Goal: Contribute content: Contribute content

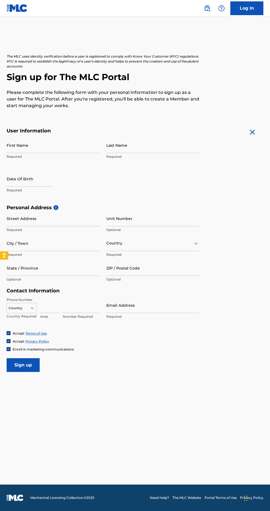
click at [252, 11] on link "Log In" at bounding box center [246, 8] width 33 height 14
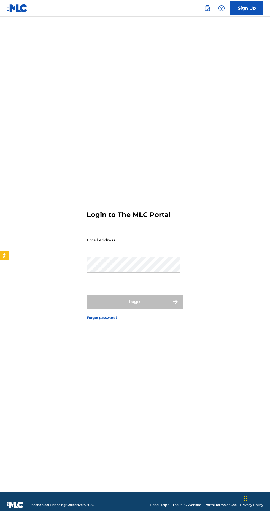
click at [145, 248] on input "Email Address" at bounding box center [133, 240] width 93 height 16
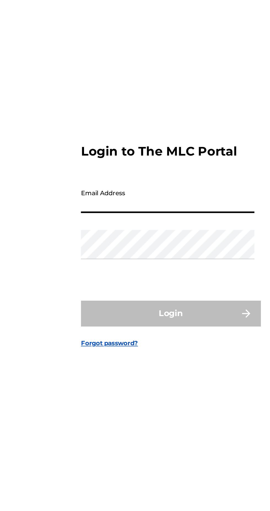
type input "[EMAIL_ADDRESS][DOMAIN_NAME]"
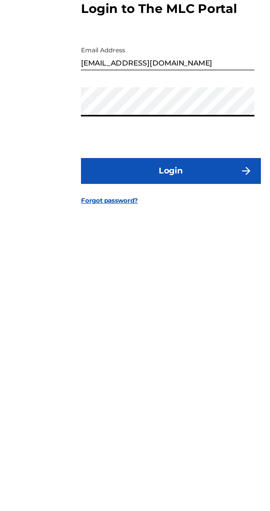
click at [169, 309] on button "Login" at bounding box center [135, 302] width 96 height 14
click at [175, 305] on img "submit" at bounding box center [175, 302] width 7 height 7
click at [172, 309] on button "Login" at bounding box center [135, 302] width 96 height 14
click at [162, 309] on button "Login" at bounding box center [135, 302] width 96 height 14
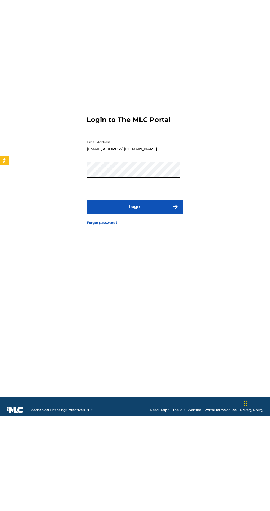
click at [157, 309] on button "Login" at bounding box center [135, 302] width 96 height 14
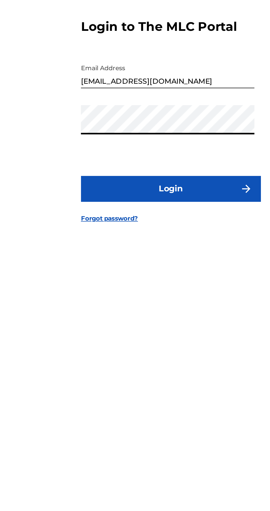
click at [159, 309] on button "Login" at bounding box center [135, 302] width 96 height 14
click at [166, 309] on button "Login" at bounding box center [135, 302] width 96 height 14
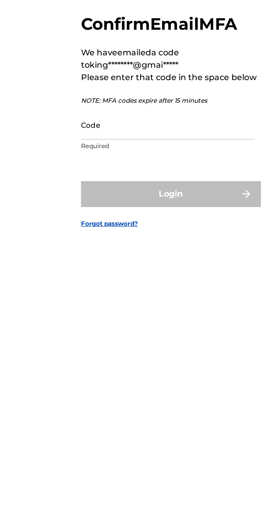
scroll to position [3, 0]
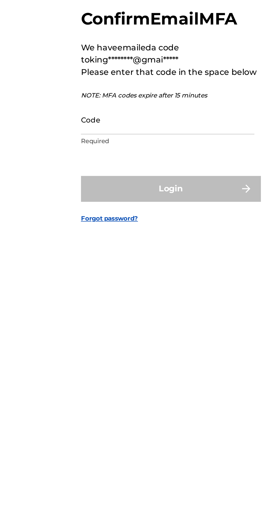
click at [136, 273] on input "Code" at bounding box center [133, 265] width 93 height 16
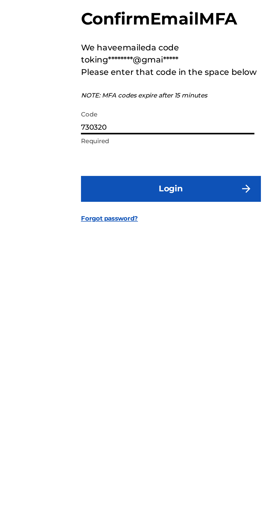
type input "730320"
click at [154, 309] on button "Login" at bounding box center [135, 302] width 96 height 14
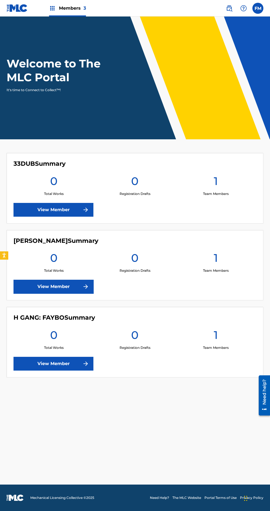
click at [68, 370] on link "View Member" at bounding box center [53, 364] width 80 height 14
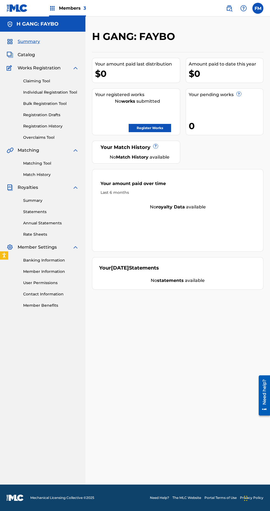
click at [153, 128] on link "Register Works" at bounding box center [150, 128] width 42 height 8
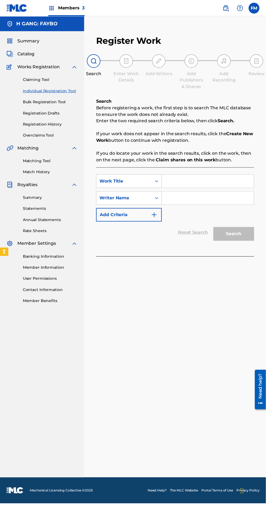
click at [196, 184] on input "Search Form" at bounding box center [210, 183] width 93 height 13
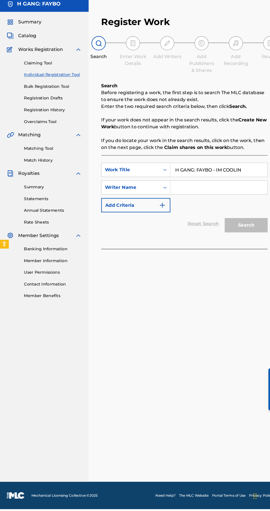
type input "H GANG: FAYBO - IM COOLIN"
click at [198, 201] on input "Search Form" at bounding box center [210, 200] width 93 height 13
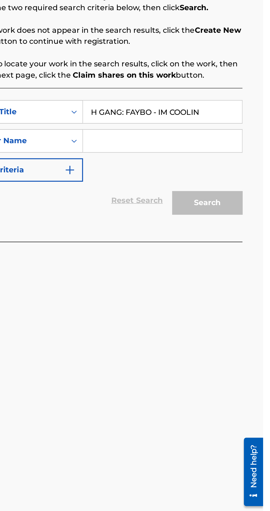
type input "[PERSON_NAME]"
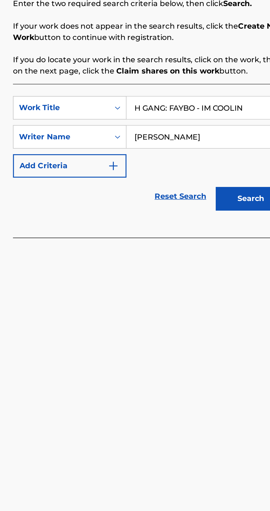
click at [231, 242] on button "Search" at bounding box center [236, 238] width 41 height 14
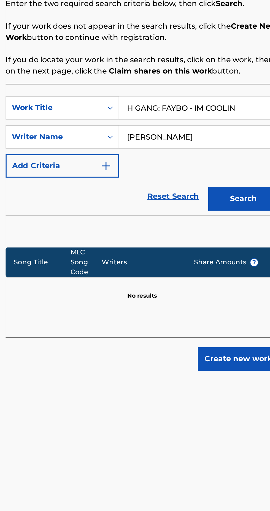
click at [232, 333] on button "Create new work" at bounding box center [233, 332] width 47 height 14
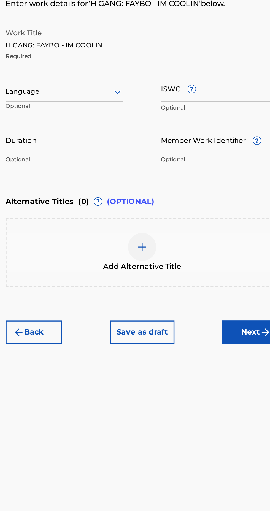
click at [144, 206] on input "Duration" at bounding box center [131, 203] width 69 height 16
click at [227, 196] on input "Member Work Identifier ?" at bounding box center [223, 203] width 69 height 16
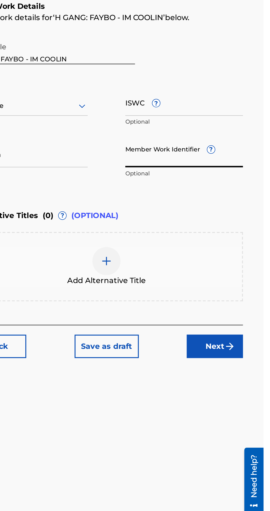
click at [239, 200] on span "?" at bounding box center [239, 200] width 4 height 4
click at [239, 200] on input "Member Work Identifier ?" at bounding box center [223, 203] width 69 height 16
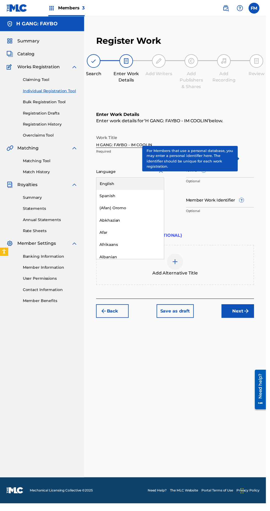
scroll to position [1, 0]
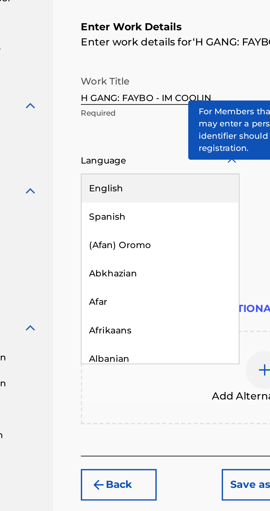
click at [126, 184] on div "English" at bounding box center [132, 186] width 69 height 12
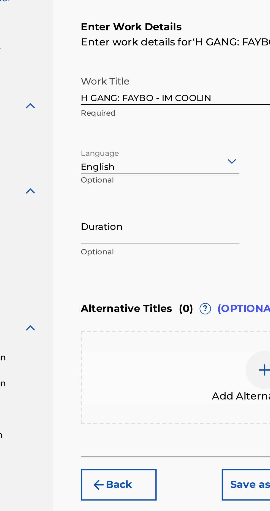
click at [147, 204] on input "Duration" at bounding box center [131, 203] width 69 height 16
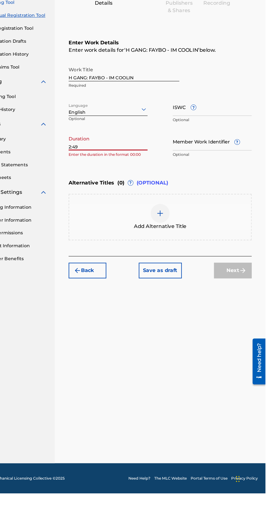
type input "2:49"
click at [246, 202] on span "?" at bounding box center [245, 203] width 4 height 4
click at [246, 202] on input "Member Work Identifier ?" at bounding box center [223, 203] width 69 height 16
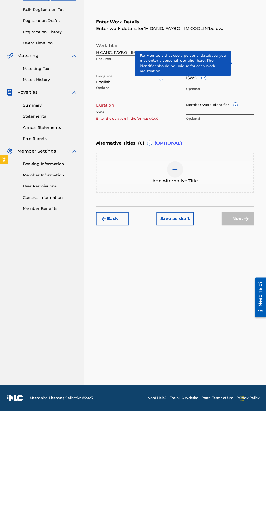
click at [189, 265] on div "Add Alternative Title" at bounding box center [177, 268] width 159 height 23
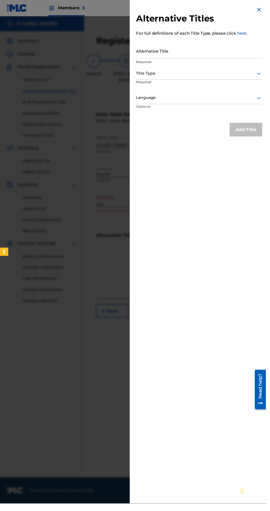
click at [233, 56] on input "Alternative Title" at bounding box center [202, 52] width 128 height 16
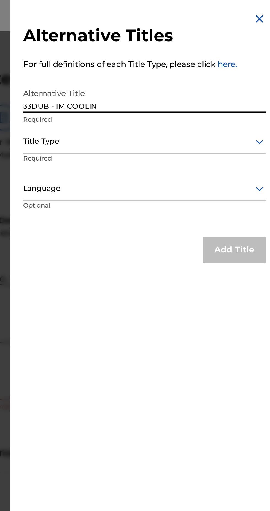
type input "33DUB - IM COOLIN"
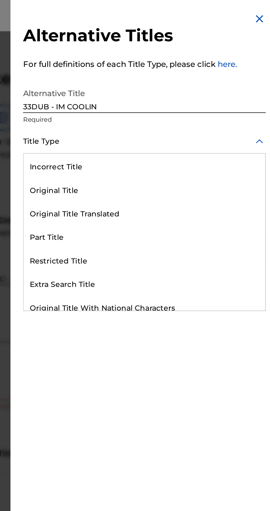
scroll to position [23, 0]
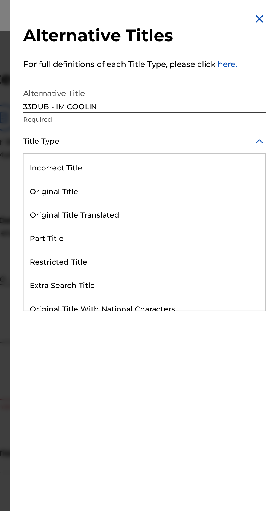
click at [183, 107] on div "Original Title" at bounding box center [202, 101] width 127 height 12
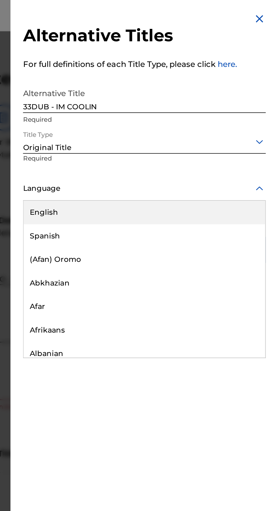
click at [185, 115] on div "English" at bounding box center [202, 112] width 127 height 12
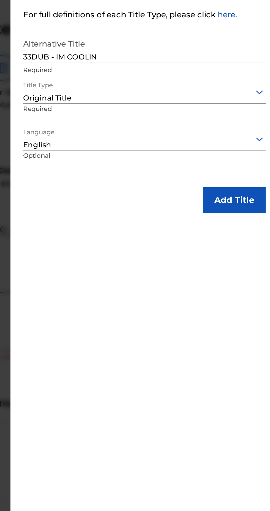
click at [252, 134] on button "Add Title" at bounding box center [249, 132] width 33 height 14
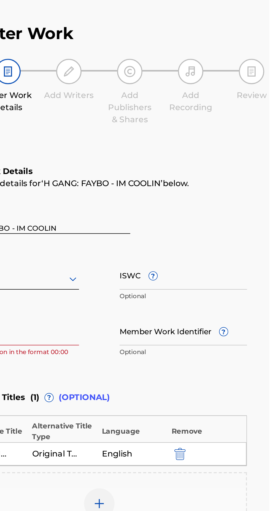
scroll to position [0, 0]
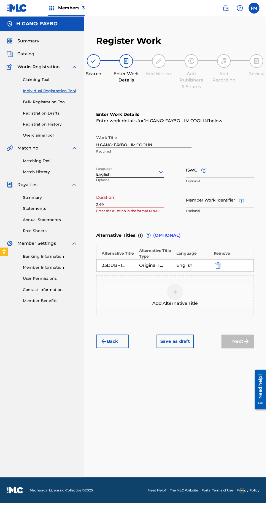
click at [137, 207] on input "2:49" at bounding box center [131, 203] width 69 height 16
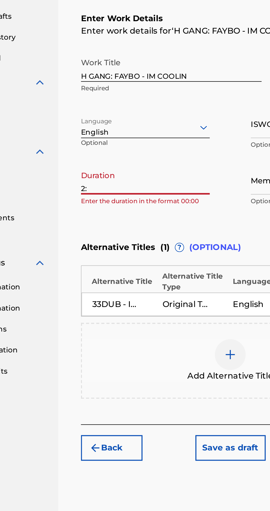
type input "2"
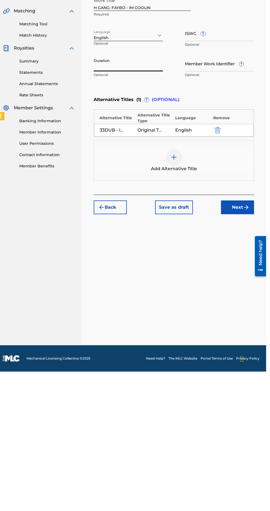
click at [250, 347] on img "submit" at bounding box center [250, 346] width 7 height 7
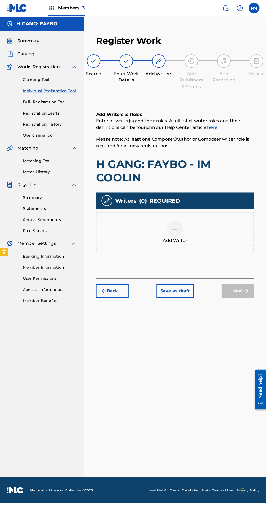
click at [176, 234] on img at bounding box center [177, 232] width 7 height 7
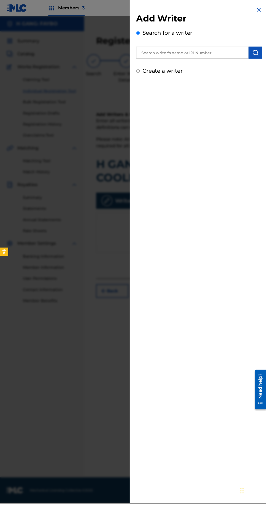
click at [210, 53] on input "text" at bounding box center [195, 53] width 114 height 12
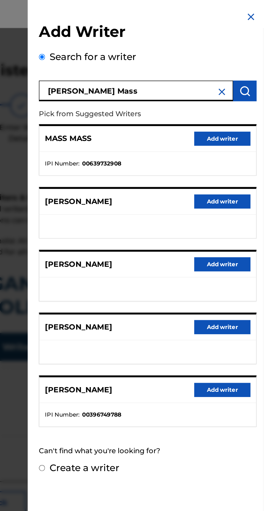
click at [207, 53] on input "[PERSON_NAME] Mass" at bounding box center [195, 53] width 114 height 12
type input "F"
click at [166, 53] on input "CC" at bounding box center [195, 53] width 114 height 12
type input "C"
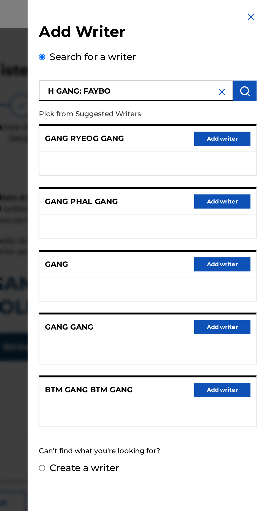
click at [204, 56] on input "H GANG: FAYBO" at bounding box center [195, 53] width 114 height 12
type input "H"
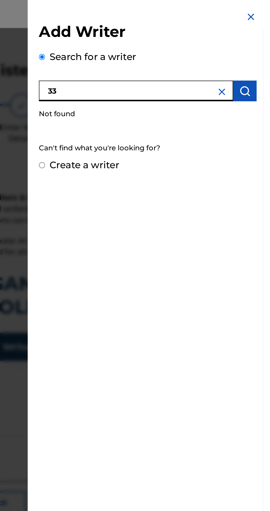
type input "3"
type input "F"
type input "MASS [PERSON_NAME]"
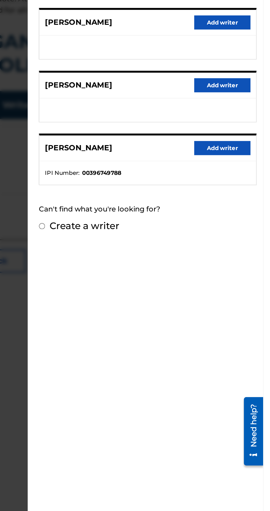
click at [153, 277] on label "Create a writer" at bounding box center [165, 275] width 41 height 7
radio input "true"
click at [142, 277] on input "Create a writer" at bounding box center [140, 275] width 4 height 4
radio input "false"
radio input "true"
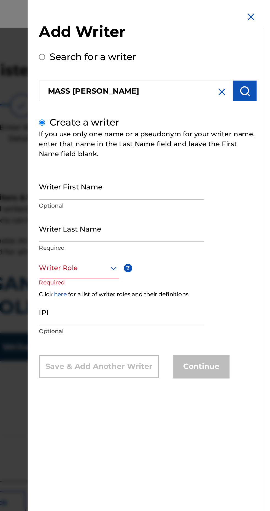
click at [206, 117] on input "Writer First Name" at bounding box center [186, 110] width 97 height 16
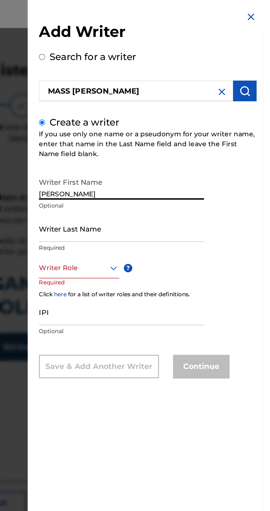
type input "[PERSON_NAME]"
click at [215, 142] on input "Writer Last Name" at bounding box center [186, 134] width 97 height 16
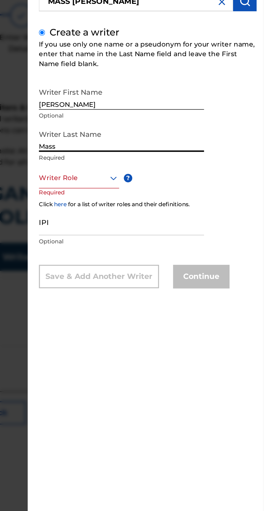
type input "Mass"
click at [193, 160] on span "?" at bounding box center [190, 157] width 5 height 5
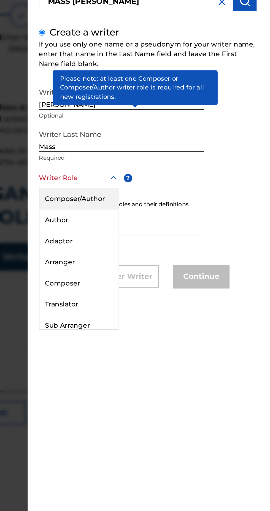
click at [175, 175] on div "Composer/Author" at bounding box center [162, 170] width 47 height 12
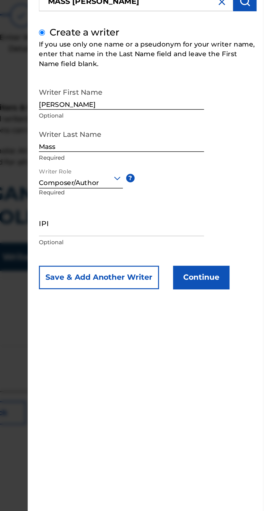
click at [196, 192] on input "IPI" at bounding box center [186, 184] width 97 height 16
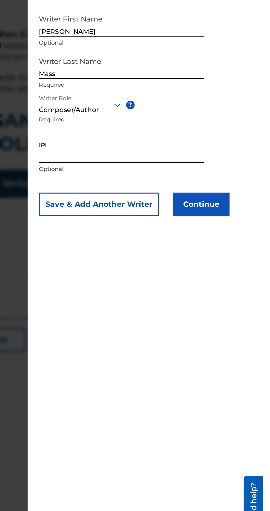
click at [237, 220] on button "Continue" at bounding box center [233, 216] width 33 height 14
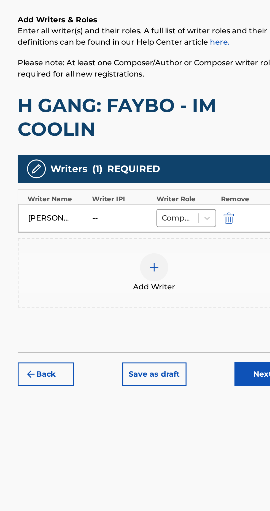
click at [234, 328] on button "Next" at bounding box center [241, 325] width 33 height 14
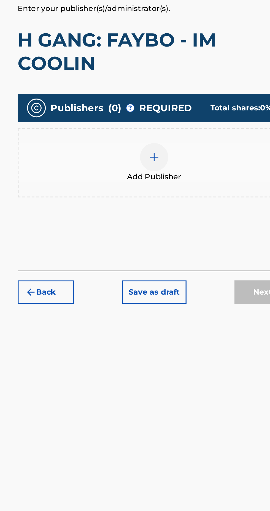
scroll to position [25, 0]
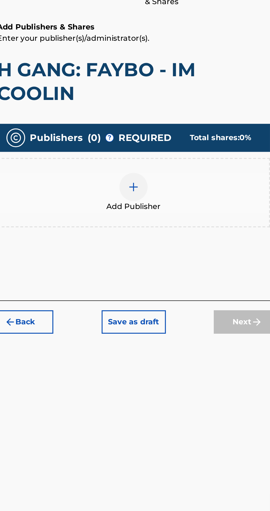
click at [178, 189] on div at bounding box center [177, 197] width 17 height 17
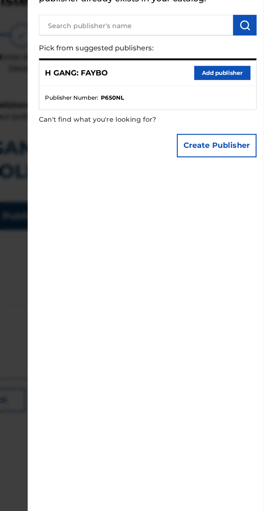
click at [252, 88] on button "Add publisher" at bounding box center [245, 84] width 33 height 8
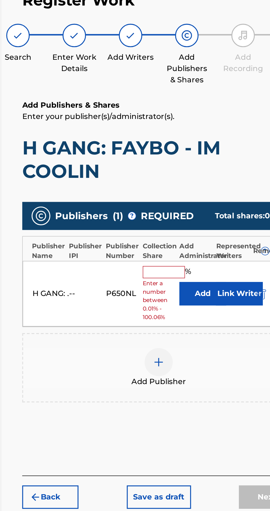
click at [179, 197] on input "text" at bounding box center [180, 200] width 25 height 7
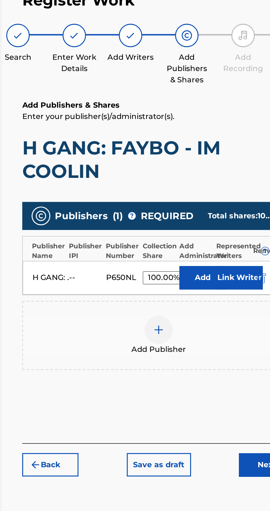
scroll to position [0, 0]
type input "100.00%"
click at [226, 197] on button "Link Writer" at bounding box center [225, 204] width 28 height 14
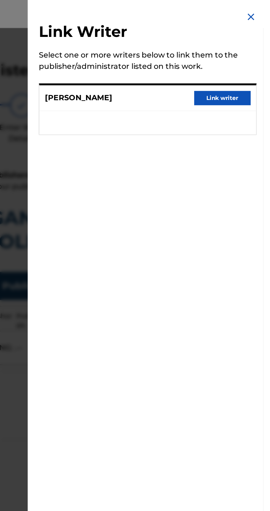
click at [258, 62] on button "Link writer" at bounding box center [245, 57] width 33 height 8
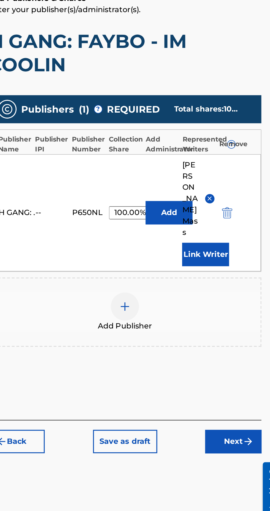
click at [209, 222] on button "Add" at bounding box center [204, 229] width 28 height 14
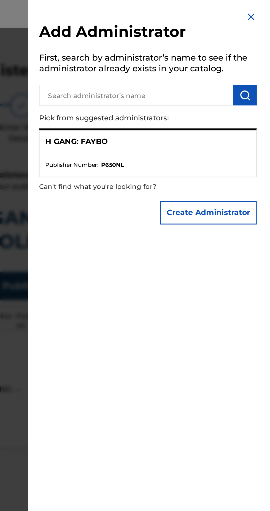
click at [247, 132] on button "Create Administrator" at bounding box center [237, 125] width 57 height 14
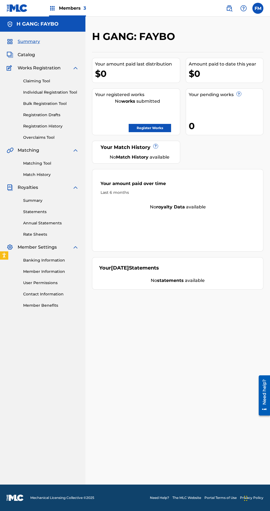
click at [158, 129] on link "Register Works" at bounding box center [150, 128] width 42 height 8
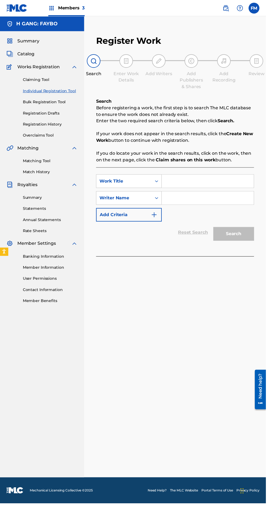
click at [193, 184] on input "Search Form" at bounding box center [210, 183] width 93 height 13
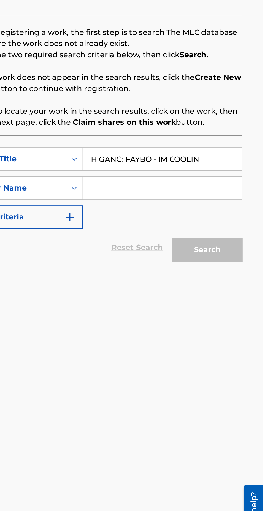
type input "H GANG: FAYBO - IM COOLIN"
click at [190, 202] on input "Search Form" at bounding box center [210, 200] width 93 height 13
type input "[PERSON_NAME]"
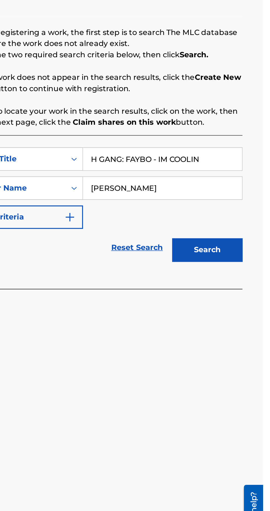
click at [156, 219] on img "Search Form" at bounding box center [156, 218] width 7 height 7
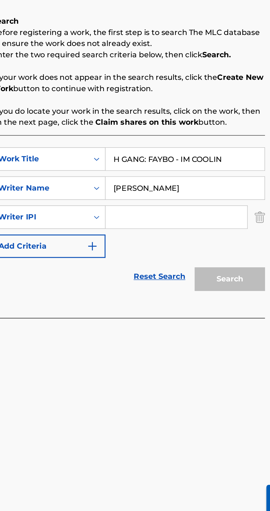
click at [253, 221] on img "Search Form" at bounding box center [255, 218] width 6 height 14
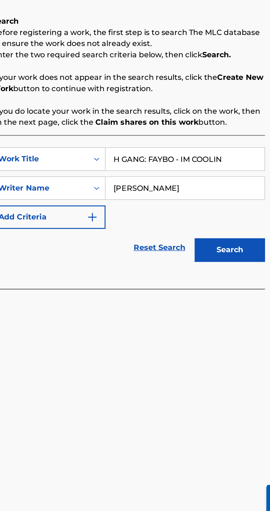
click at [156, 218] on img "Search Form" at bounding box center [156, 218] width 7 height 7
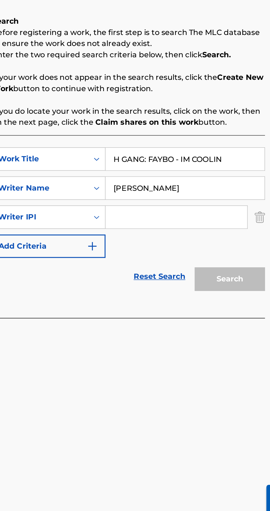
click at [161, 238] on button "Add Criteria" at bounding box center [130, 235] width 67 height 14
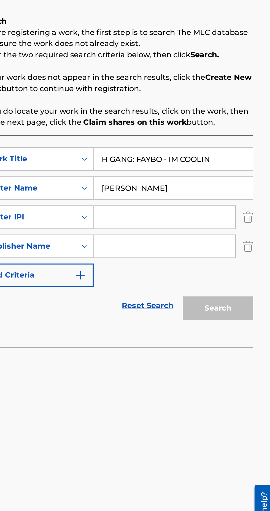
click at [257, 218] on img "Search Form" at bounding box center [255, 218] width 6 height 14
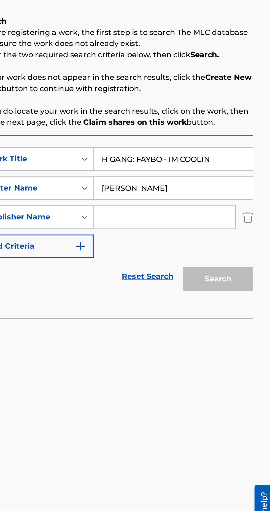
click at [189, 220] on input "Search Form" at bounding box center [205, 218] width 83 height 13
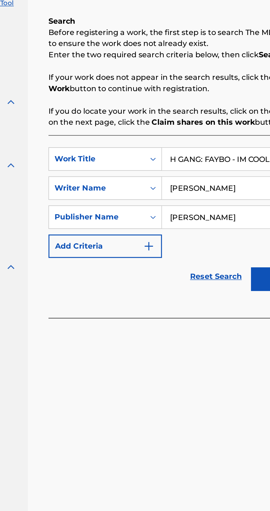
type input "[PERSON_NAME]"
click at [156, 235] on img "Search Form" at bounding box center [156, 235] width 7 height 7
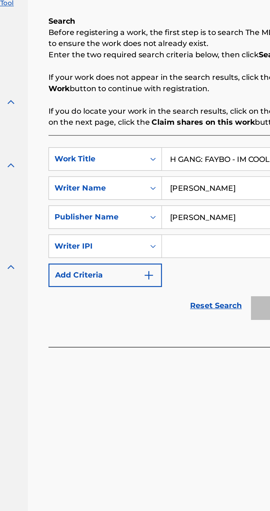
click at [156, 252] on img "Search Form" at bounding box center [156, 252] width 7 height 7
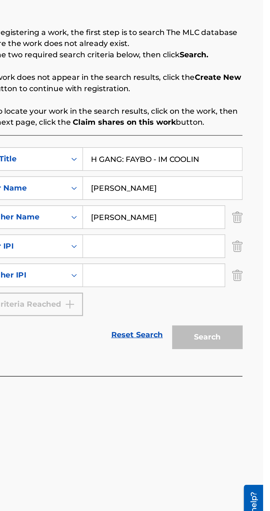
click at [255, 253] on img "Search Form" at bounding box center [255, 252] width 6 height 14
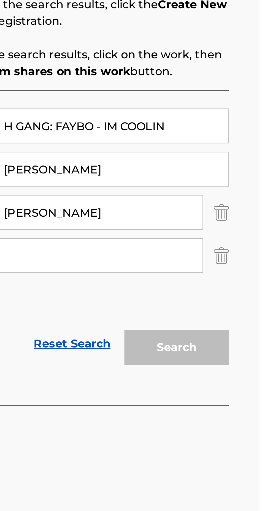
click at [256, 240] on img "Search Form" at bounding box center [255, 235] width 6 height 14
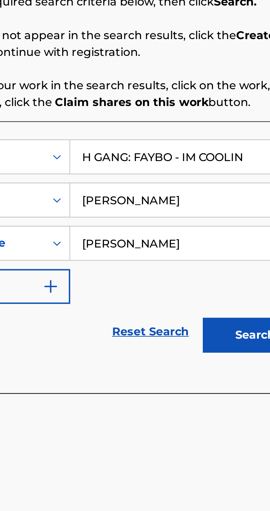
click at [232, 258] on button "Search" at bounding box center [236, 255] width 41 height 14
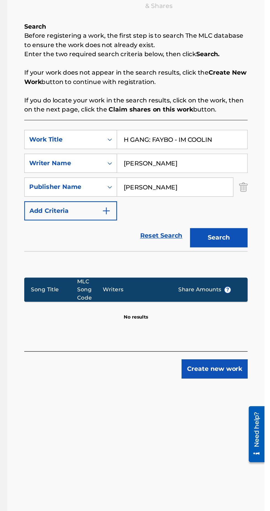
click at [235, 349] on button "Create new work" at bounding box center [233, 349] width 47 height 14
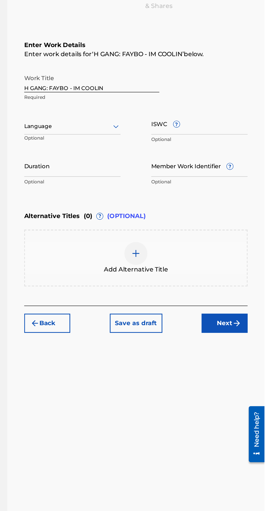
click at [241, 318] on button "Next" at bounding box center [241, 316] width 33 height 14
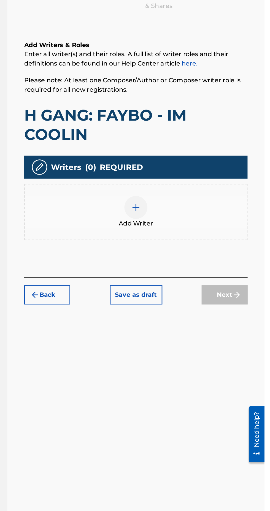
click at [185, 225] on div "Add Writer" at bounding box center [177, 235] width 159 height 23
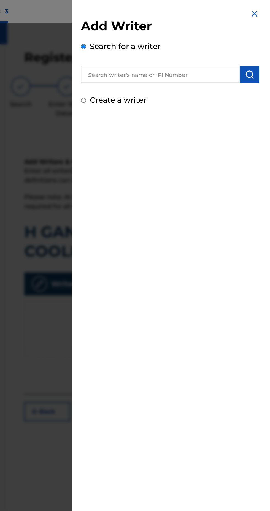
click at [205, 53] on input "text" at bounding box center [195, 53] width 114 height 12
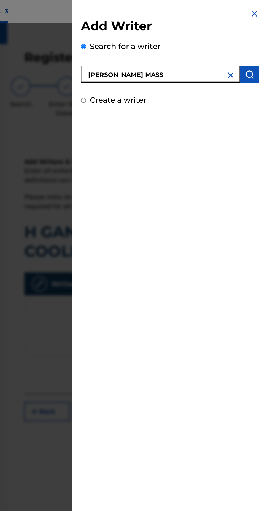
type input "[PERSON_NAME] MASS"
click at [262, 53] on img "submit" at bounding box center [259, 53] width 7 height 7
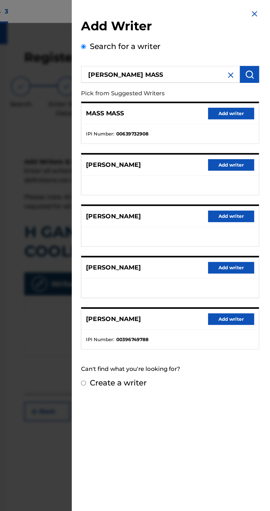
click at [142, 275] on input "Create a writer" at bounding box center [140, 275] width 4 height 4
radio input "false"
radio input "true"
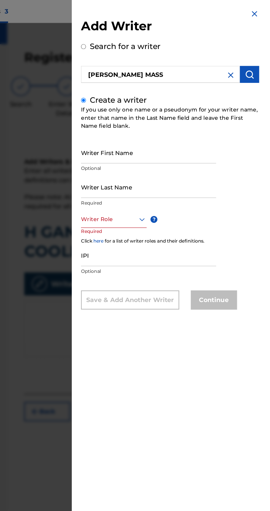
click at [205, 117] on input "Writer First Name" at bounding box center [186, 110] width 97 height 16
type input "[PERSON_NAME]"
click at [197, 142] on input "Writer Last Name" at bounding box center [186, 134] width 97 height 16
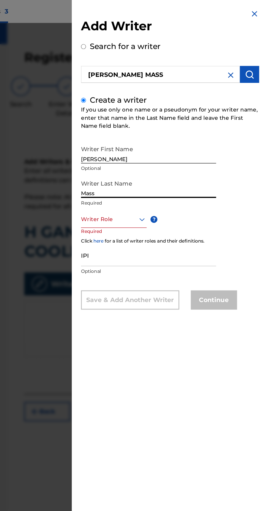
type input "Mass"
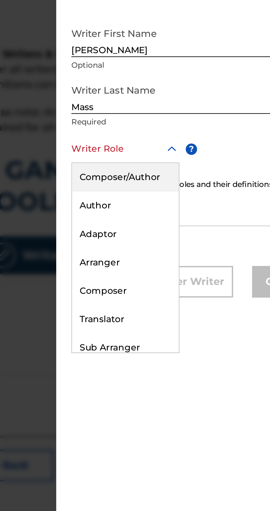
click at [172, 176] on div "Composer/Author" at bounding box center [162, 170] width 47 height 12
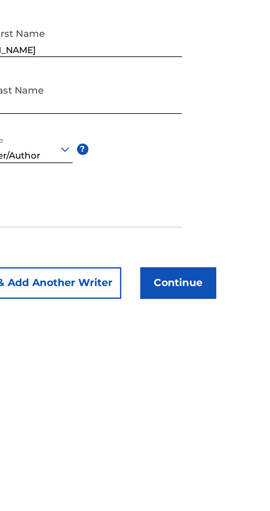
click at [245, 221] on button "Continue" at bounding box center [233, 216] width 33 height 14
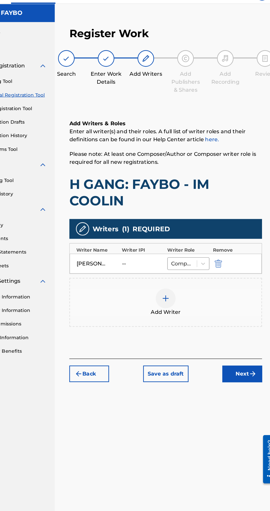
click at [245, 322] on button "Next" at bounding box center [241, 325] width 33 height 14
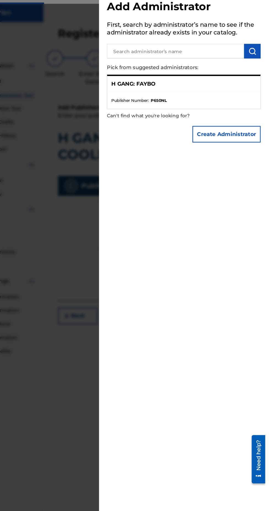
click at [187, 99] on strong "P650NL" at bounding box center [181, 96] width 13 height 5
click at [216, 90] on div "H GANG: FAYBO" at bounding box center [202, 83] width 127 height 13
click at [189, 90] on div "H GANG: FAYBO" at bounding box center [202, 83] width 127 height 13
click at [163, 104] on ul "Publisher Number : P650NL" at bounding box center [202, 97] width 127 height 14
click at [166, 86] on p "H GANG: FAYBO" at bounding box center [160, 83] width 37 height 7
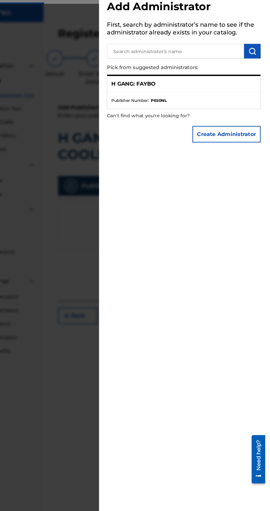
click at [190, 115] on p "Can't find what you're looking for?" at bounding box center [186, 109] width 96 height 11
click at [190, 90] on div "H GANG: FAYBO" at bounding box center [202, 83] width 127 height 13
click at [251, 132] on button "Create Administrator" at bounding box center [237, 125] width 57 height 14
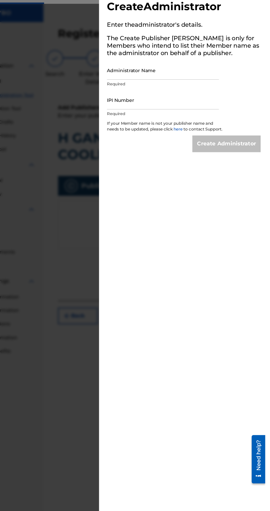
click at [158, 80] on input "Administrator Name" at bounding box center [184, 72] width 93 height 16
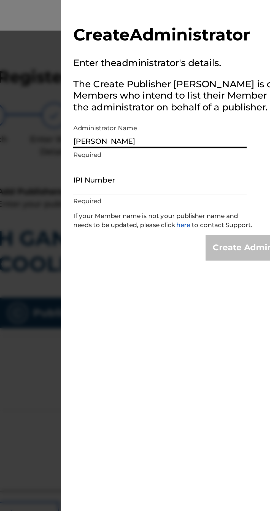
click at [154, 80] on input "[PERSON_NAME]" at bounding box center [184, 72] width 93 height 16
click at [159, 80] on input "FabianKORDELL Mass" at bounding box center [184, 72] width 93 height 16
click at [145, 80] on input "[PERSON_NAME] Mass" at bounding box center [184, 72] width 93 height 16
click at [184, 80] on input "[PERSON_NAME]" at bounding box center [184, 72] width 93 height 16
type input "[PERSON_NAME] MASS"
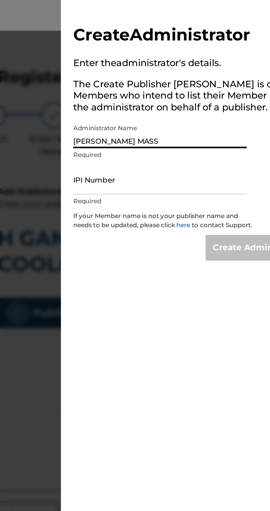
click at [188, 104] on input "IPI Number" at bounding box center [184, 97] width 93 height 16
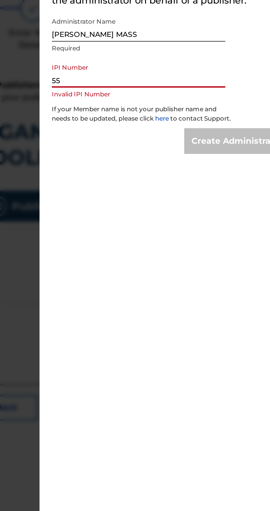
type input "5"
